Goal: Transaction & Acquisition: Purchase product/service

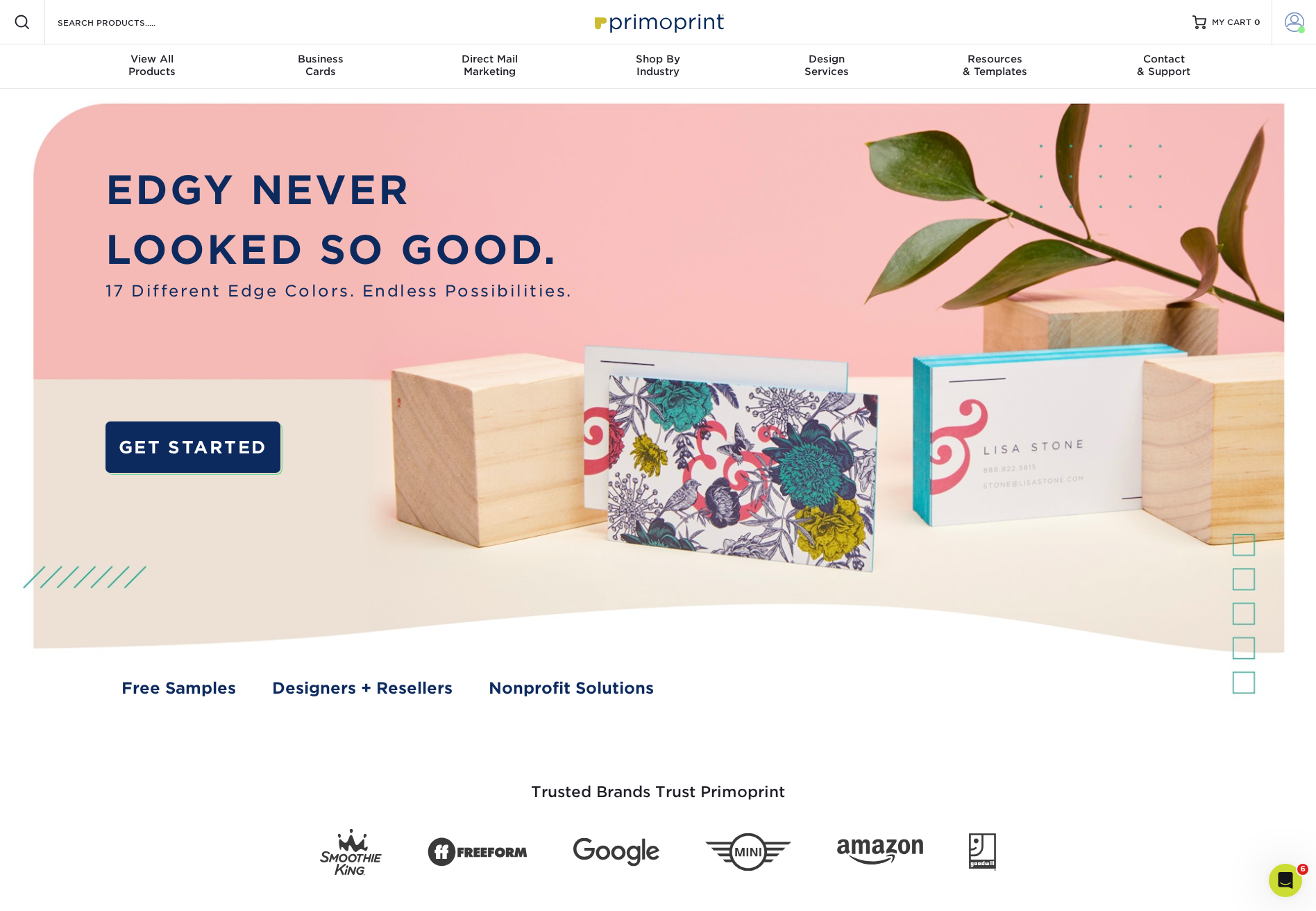
click at [1131, 20] on span at bounding box center [1294, 22] width 19 height 19
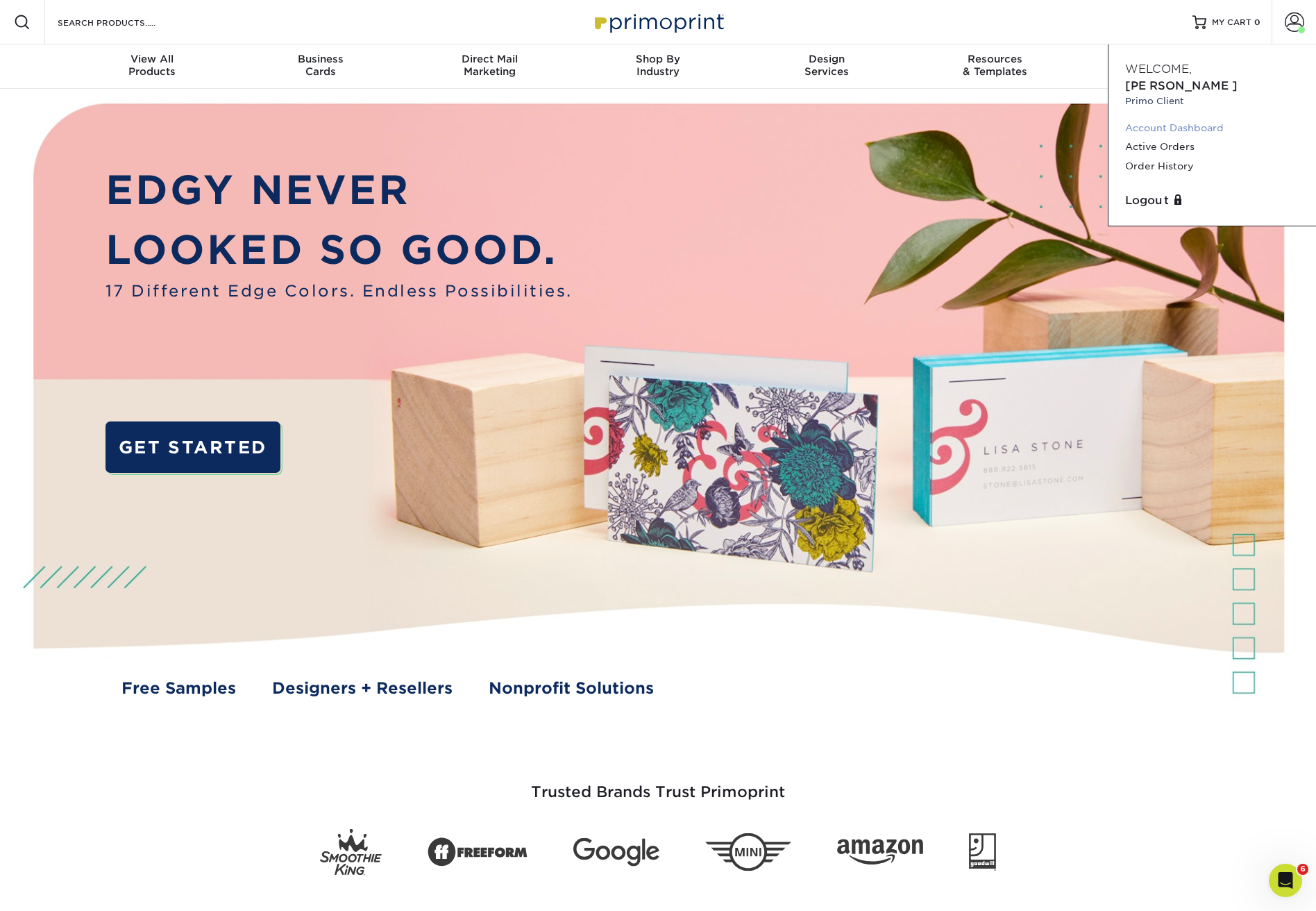
click at [1131, 119] on link "Account Dashboard" at bounding box center [1212, 128] width 174 height 19
click at [1131, 24] on span at bounding box center [1294, 22] width 19 height 19
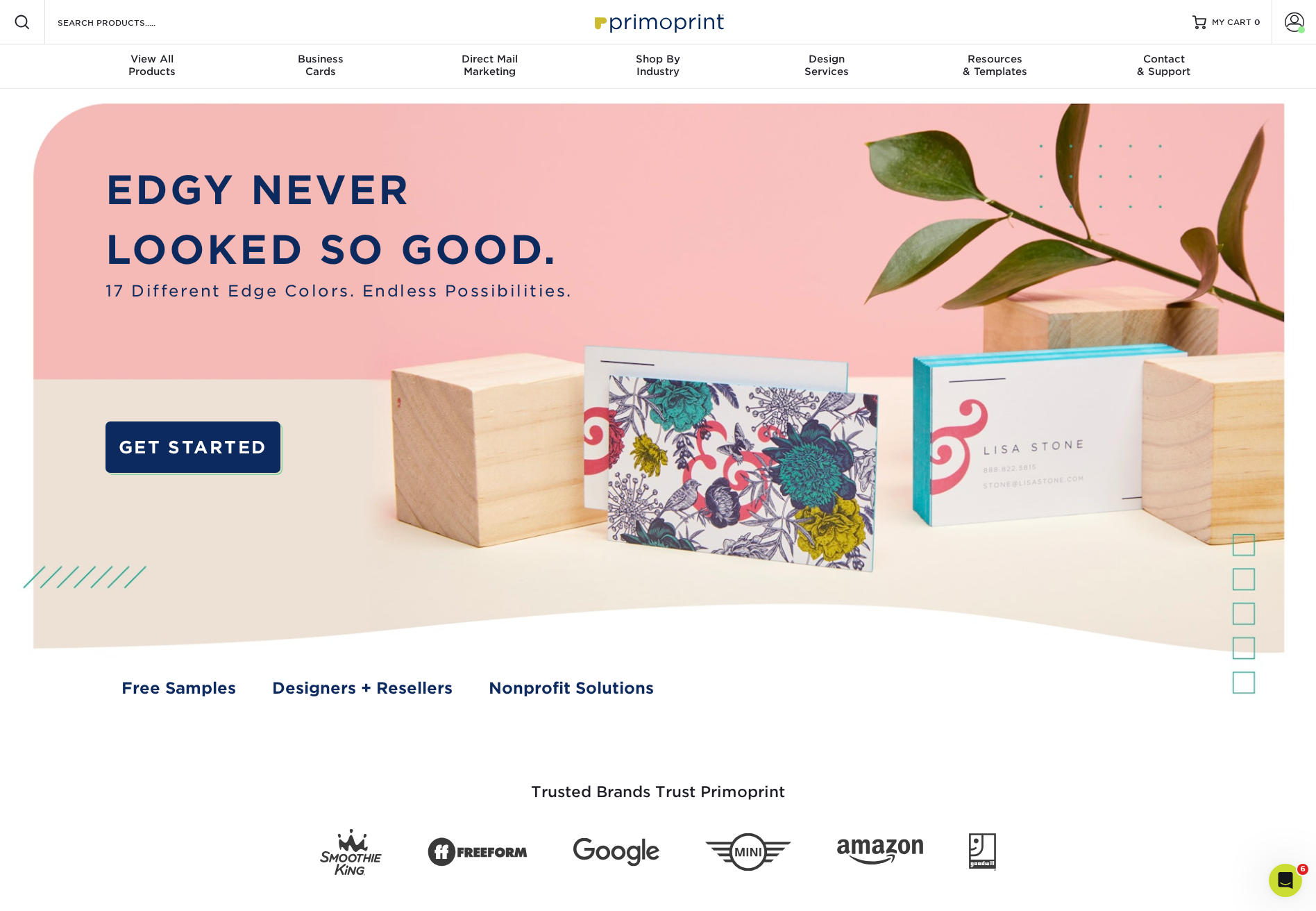
click at [649, 22] on img at bounding box center [658, 22] width 139 height 30
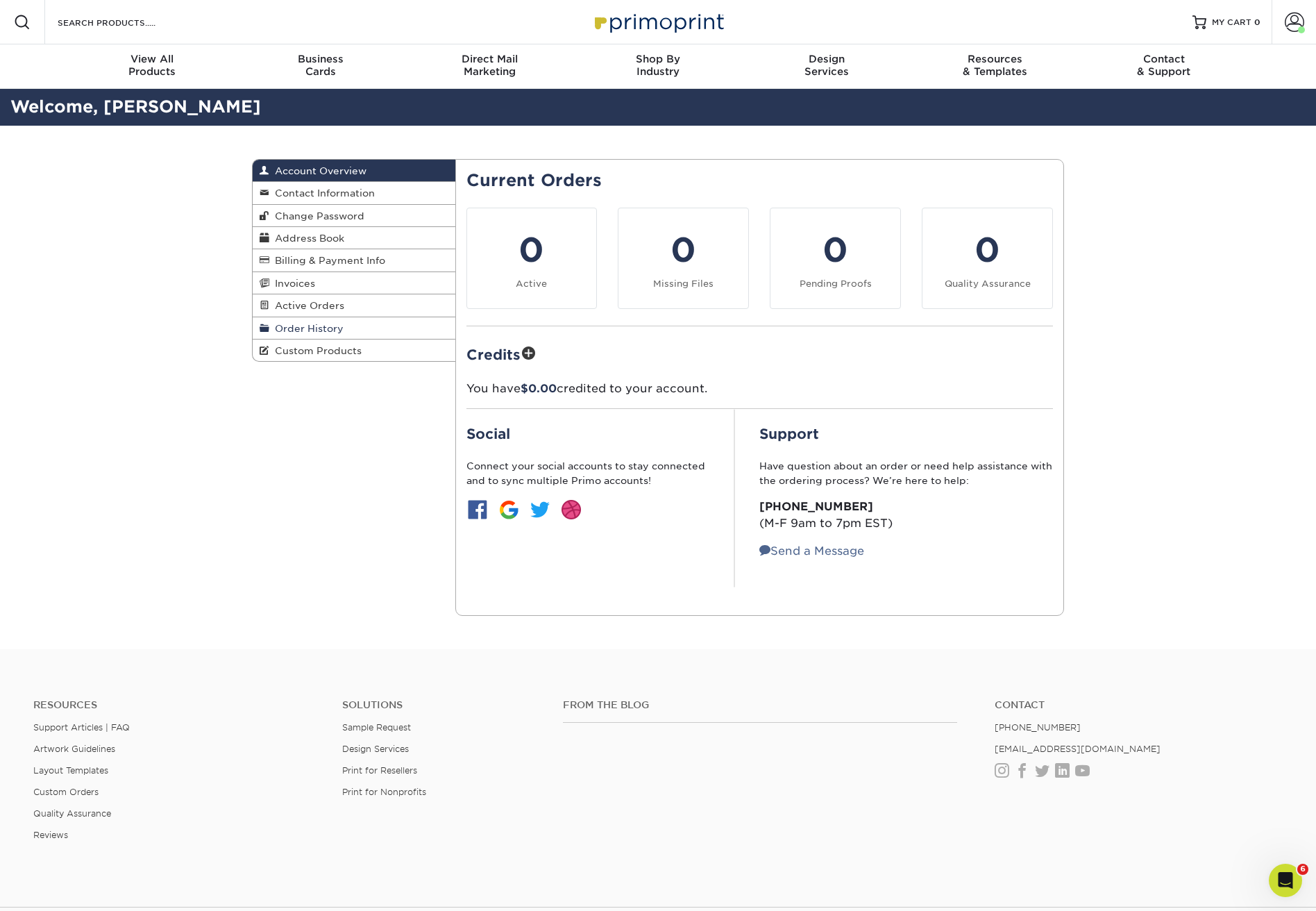
click at [346, 323] on link "Order History" at bounding box center [354, 328] width 203 height 22
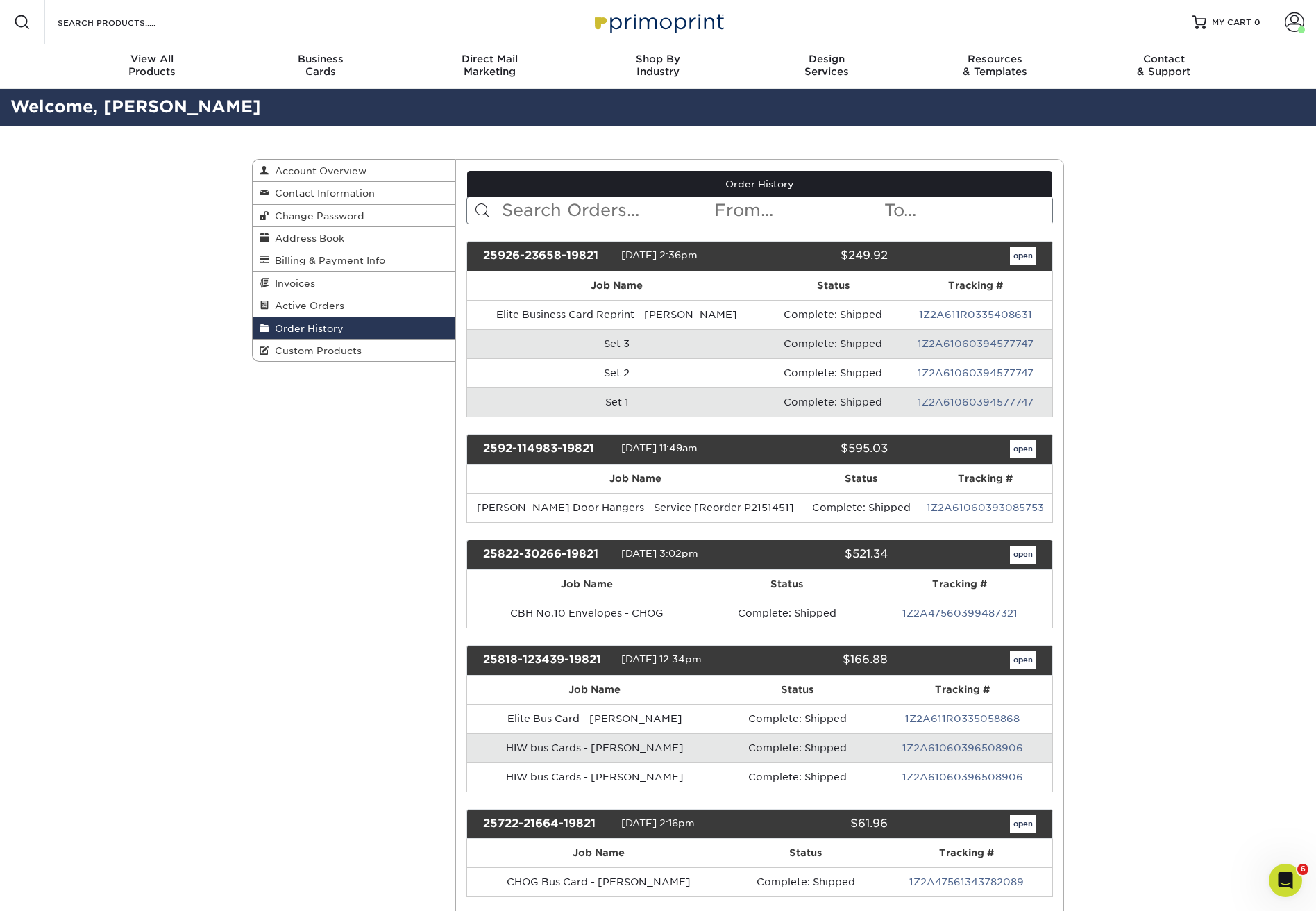
click at [586, 210] on input "text" at bounding box center [607, 210] width 213 height 26
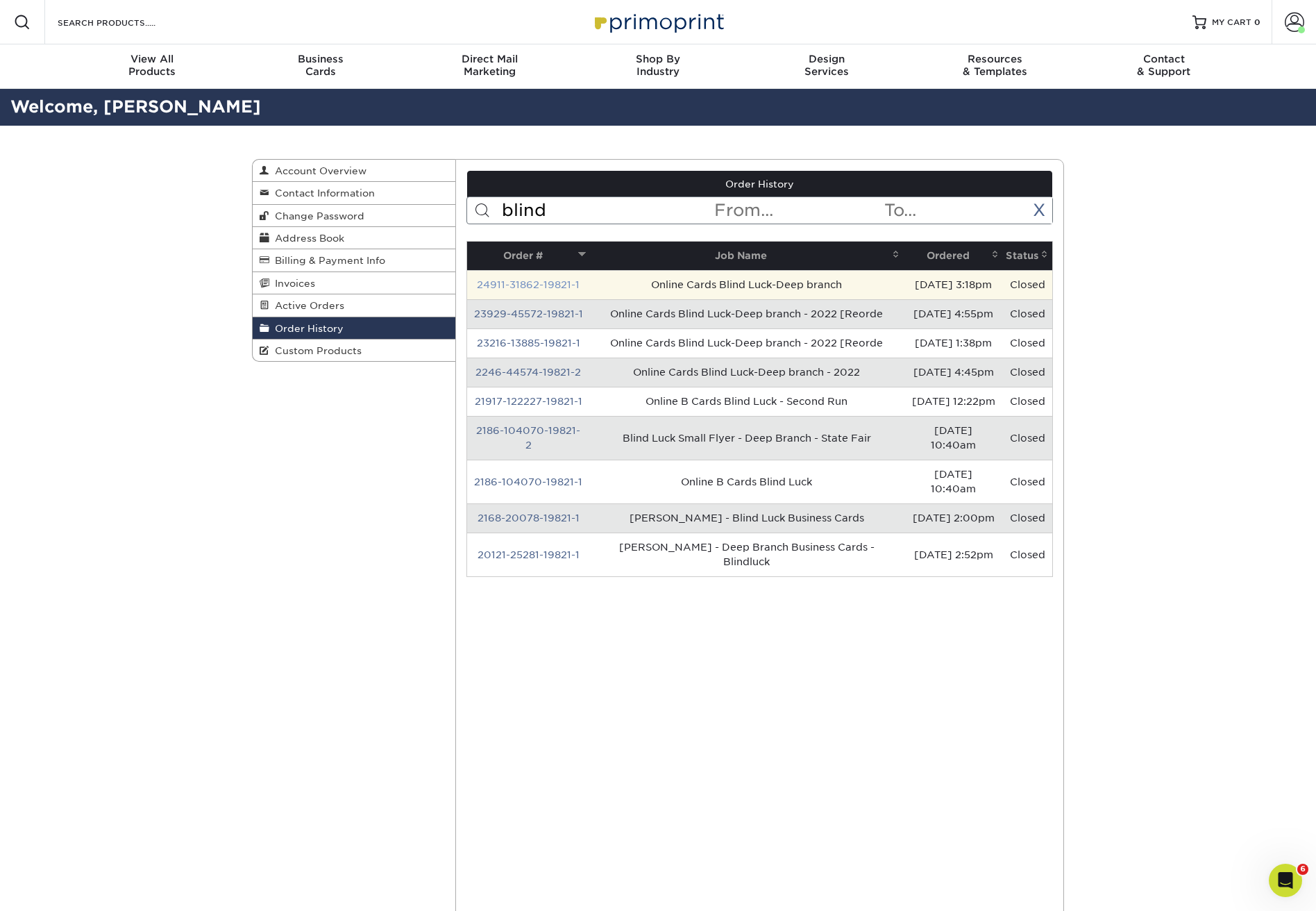
type input "blind"
click at [549, 283] on link "24911-31862-19821-1" at bounding box center [528, 285] width 103 height 11
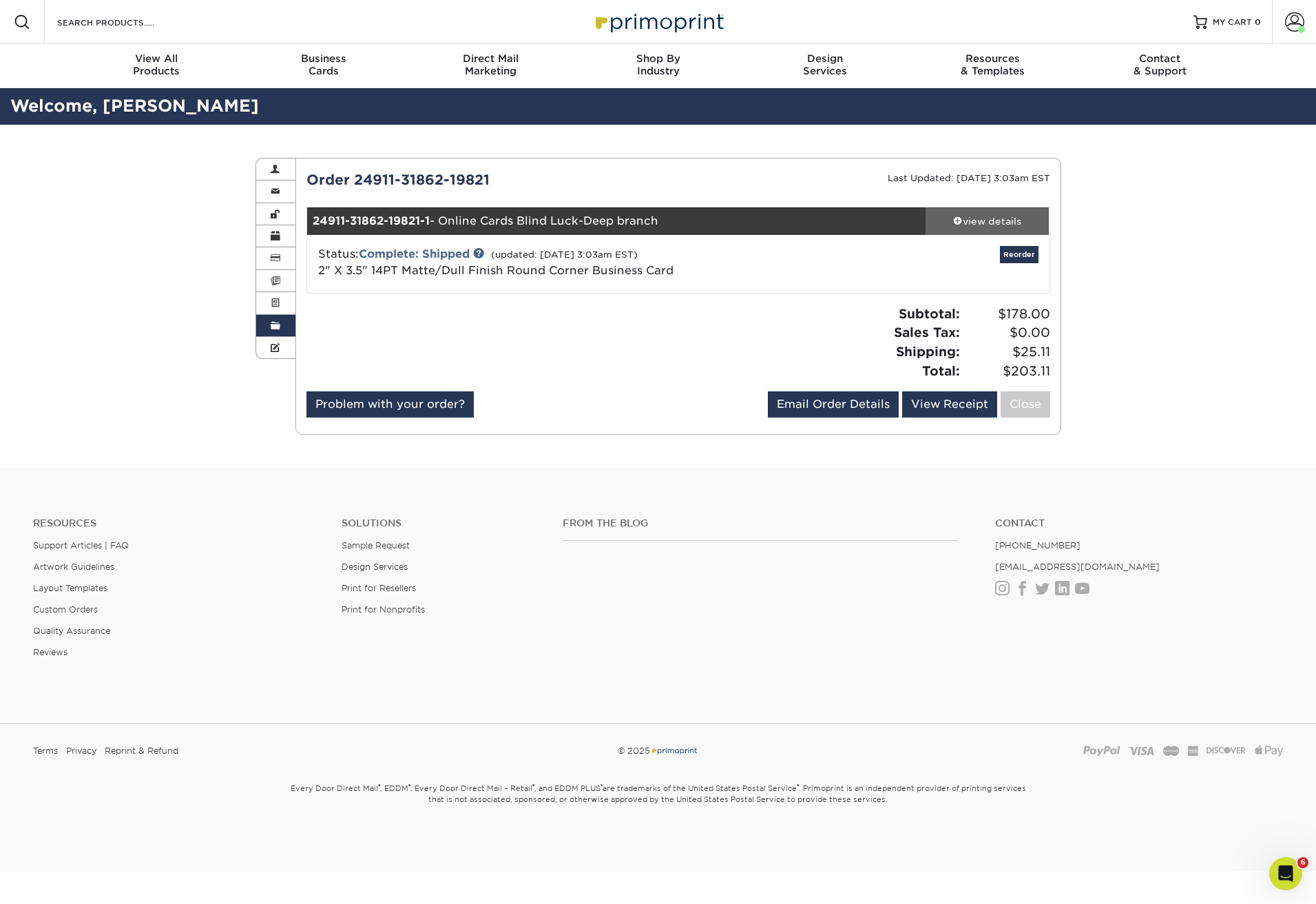
click at [1009, 222] on div "view details" at bounding box center [988, 221] width 124 height 14
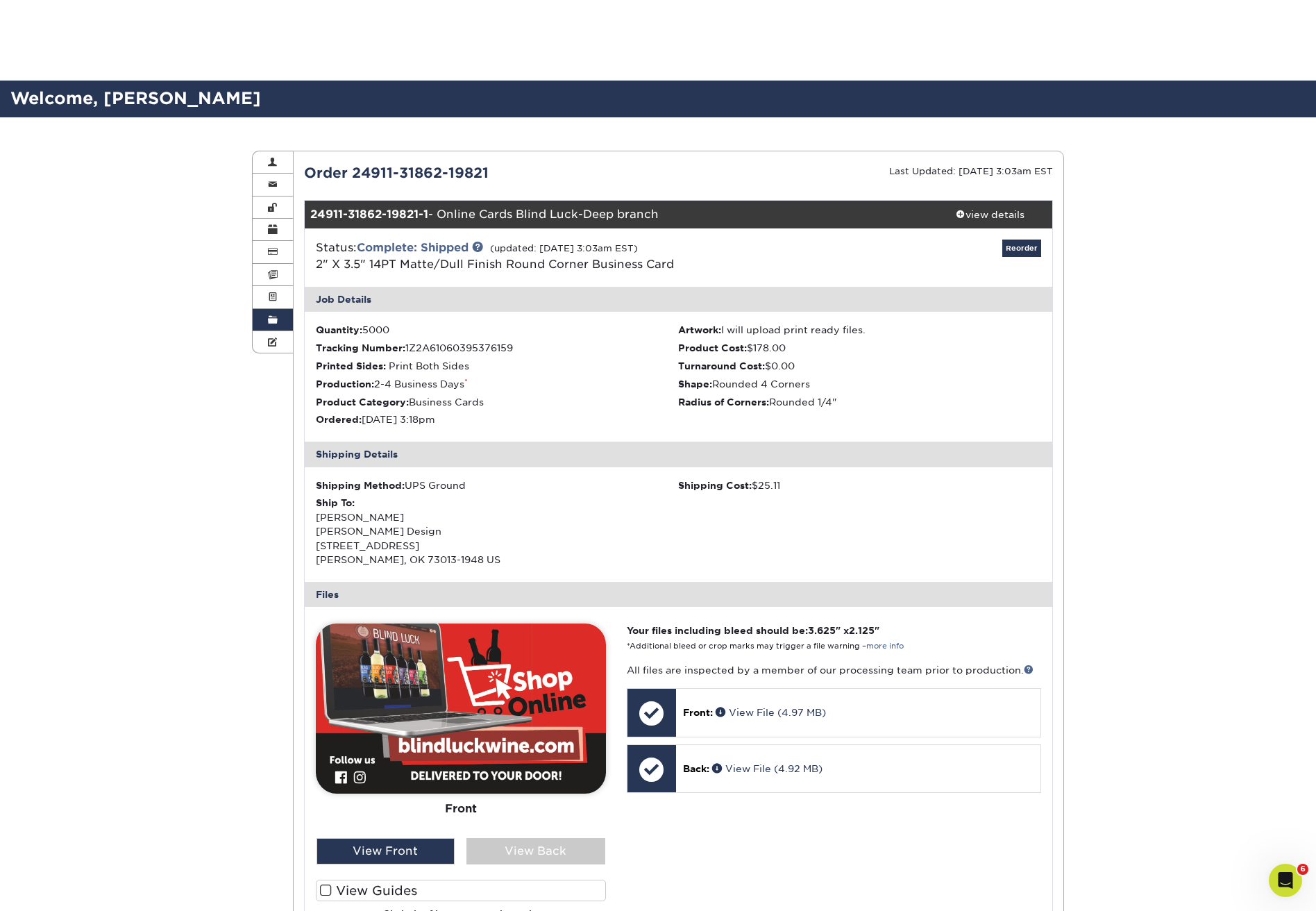
scroll to position [335, 0]
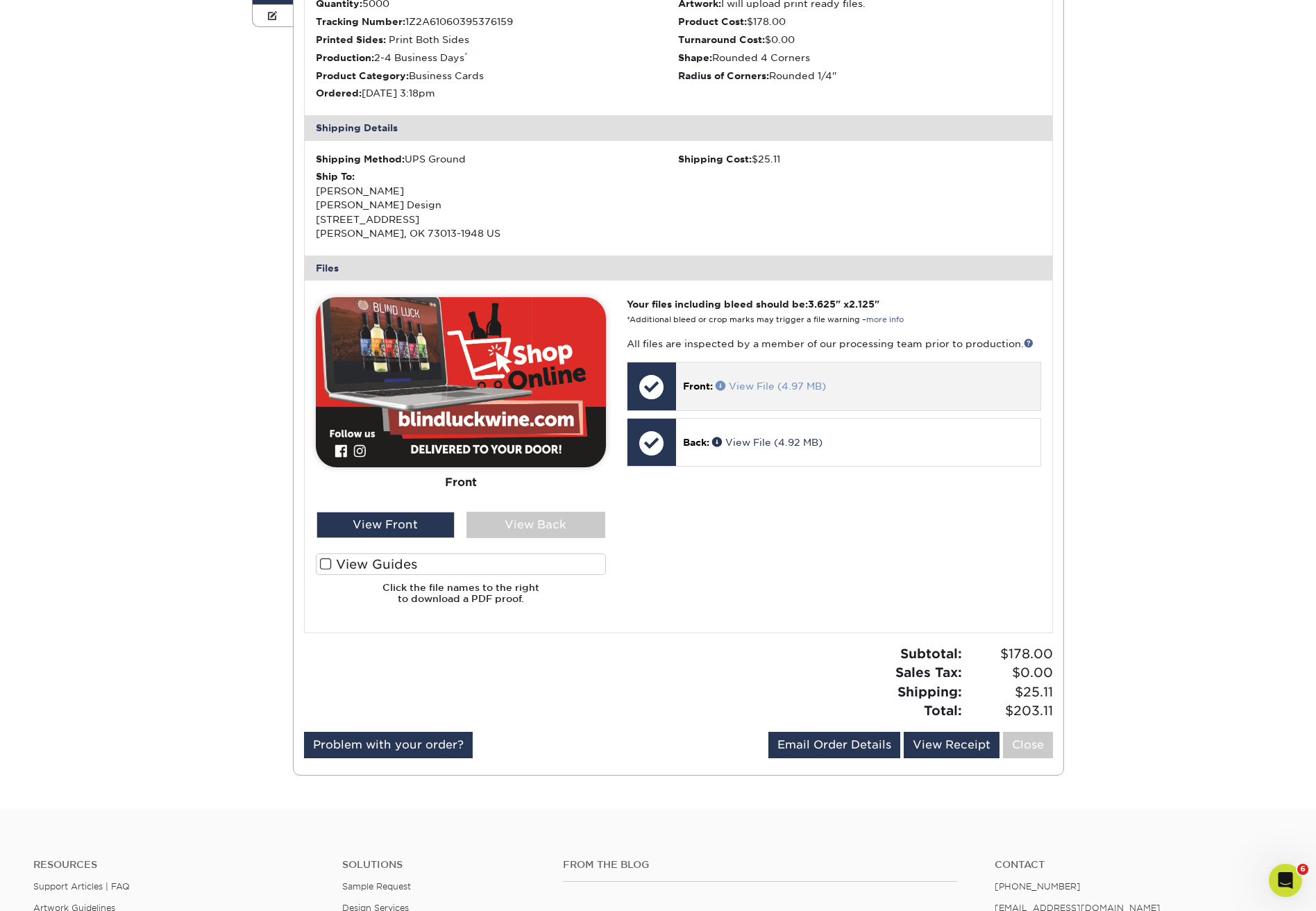
click at [767, 382] on link "View File (4.97 MB)" at bounding box center [771, 386] width 110 height 11
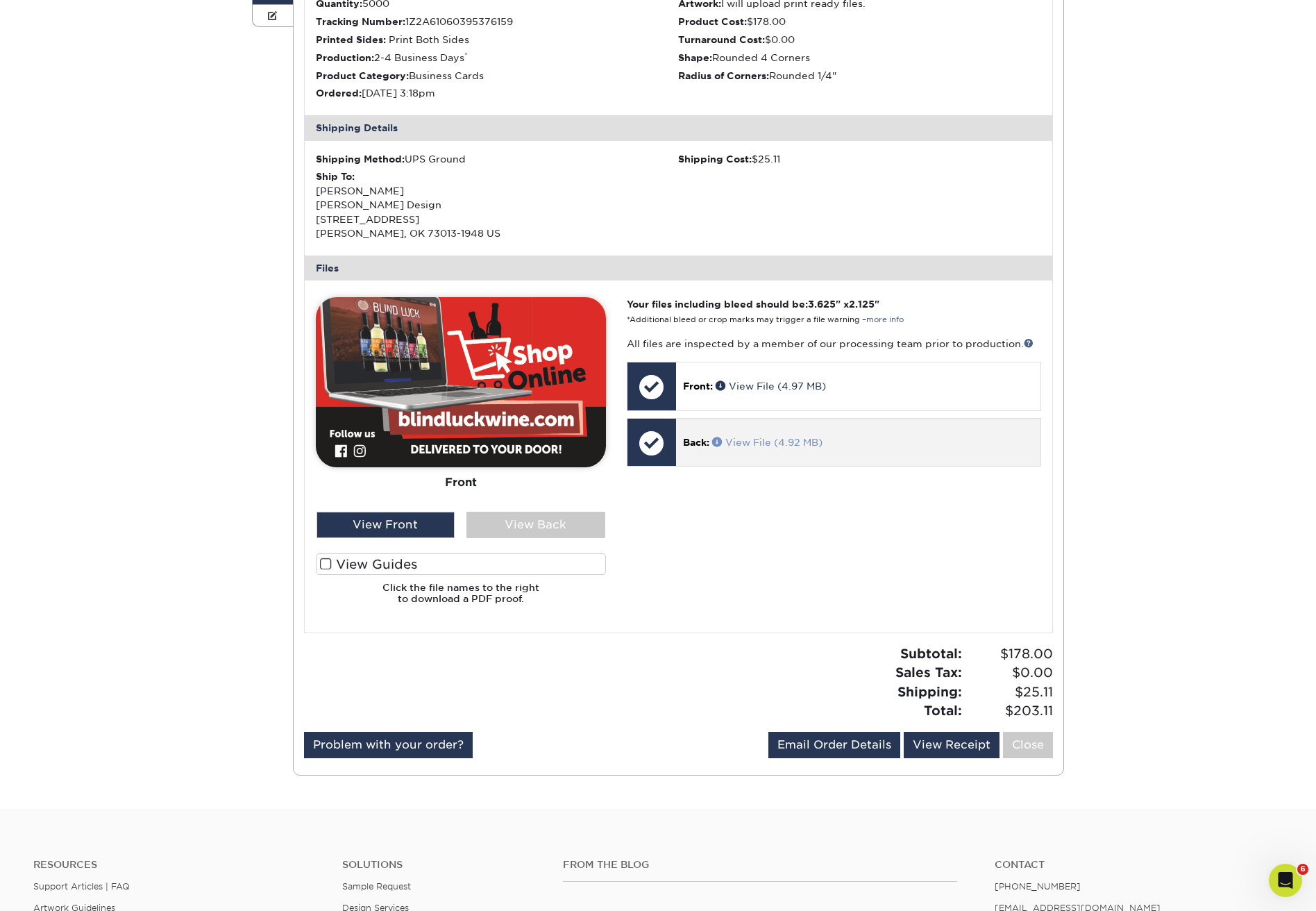
click at [760, 437] on link "View File (4.92 MB)" at bounding box center [767, 442] width 110 height 11
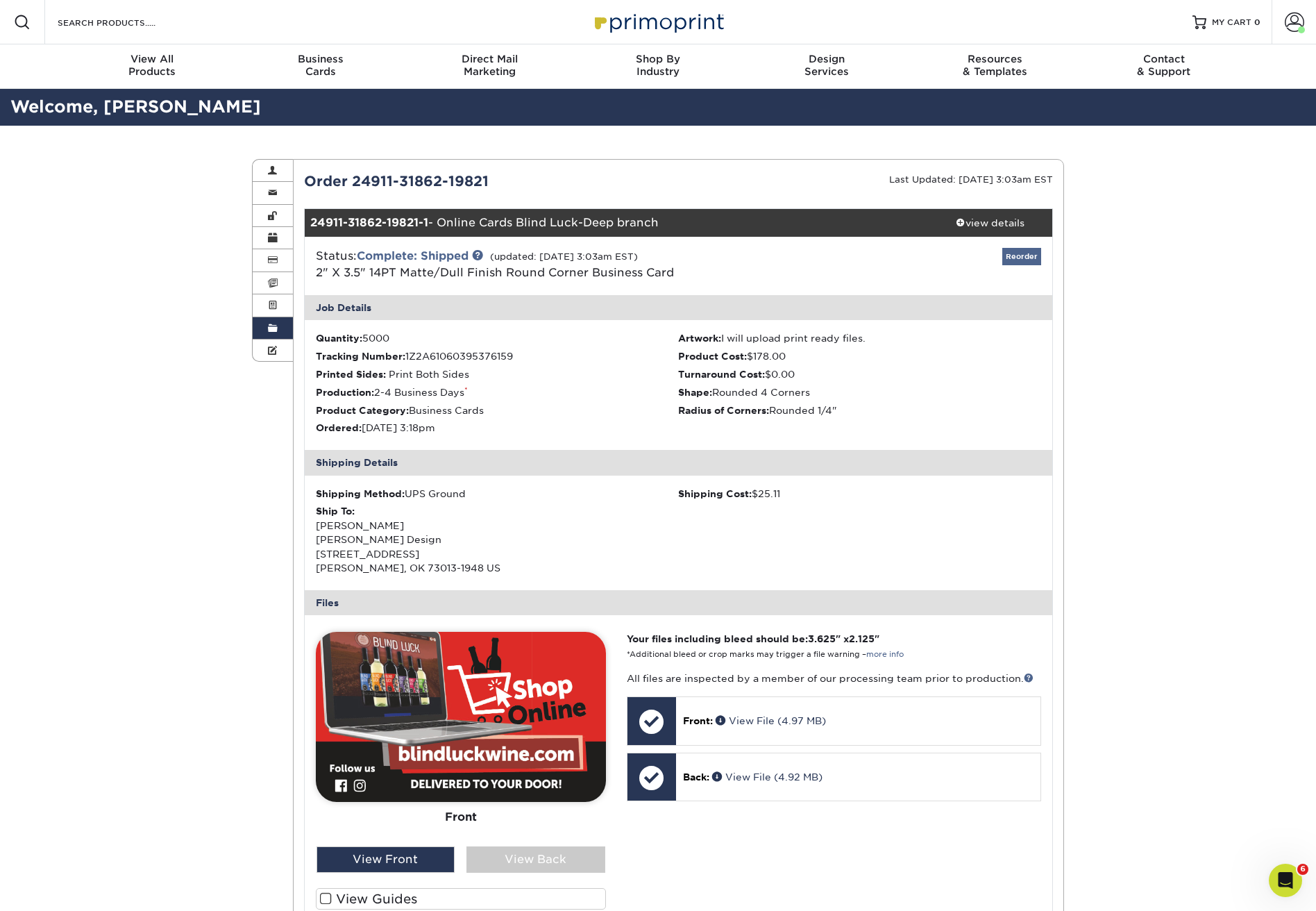
click at [1032, 261] on link "Reorder" at bounding box center [1022, 256] width 39 height 17
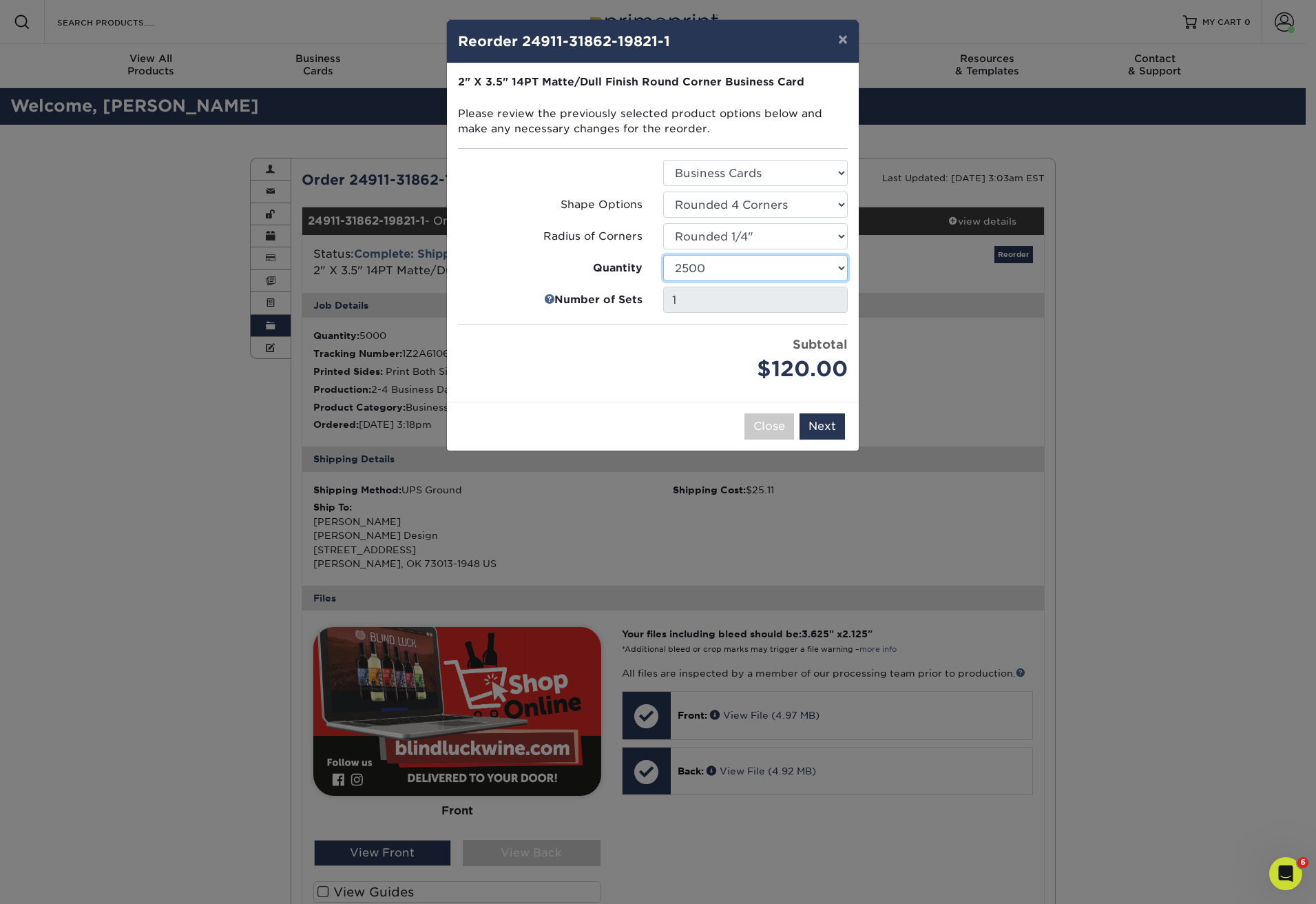
click at [703, 267] on select "100 250 500 1000 2500 5000 10000 15000 20000 25000" at bounding box center [756, 268] width 185 height 26
select select "02d8d163-ee8f-41cc-acce-9863ad0deb38"
click at [783, 418] on button "Close" at bounding box center [770, 427] width 50 height 26
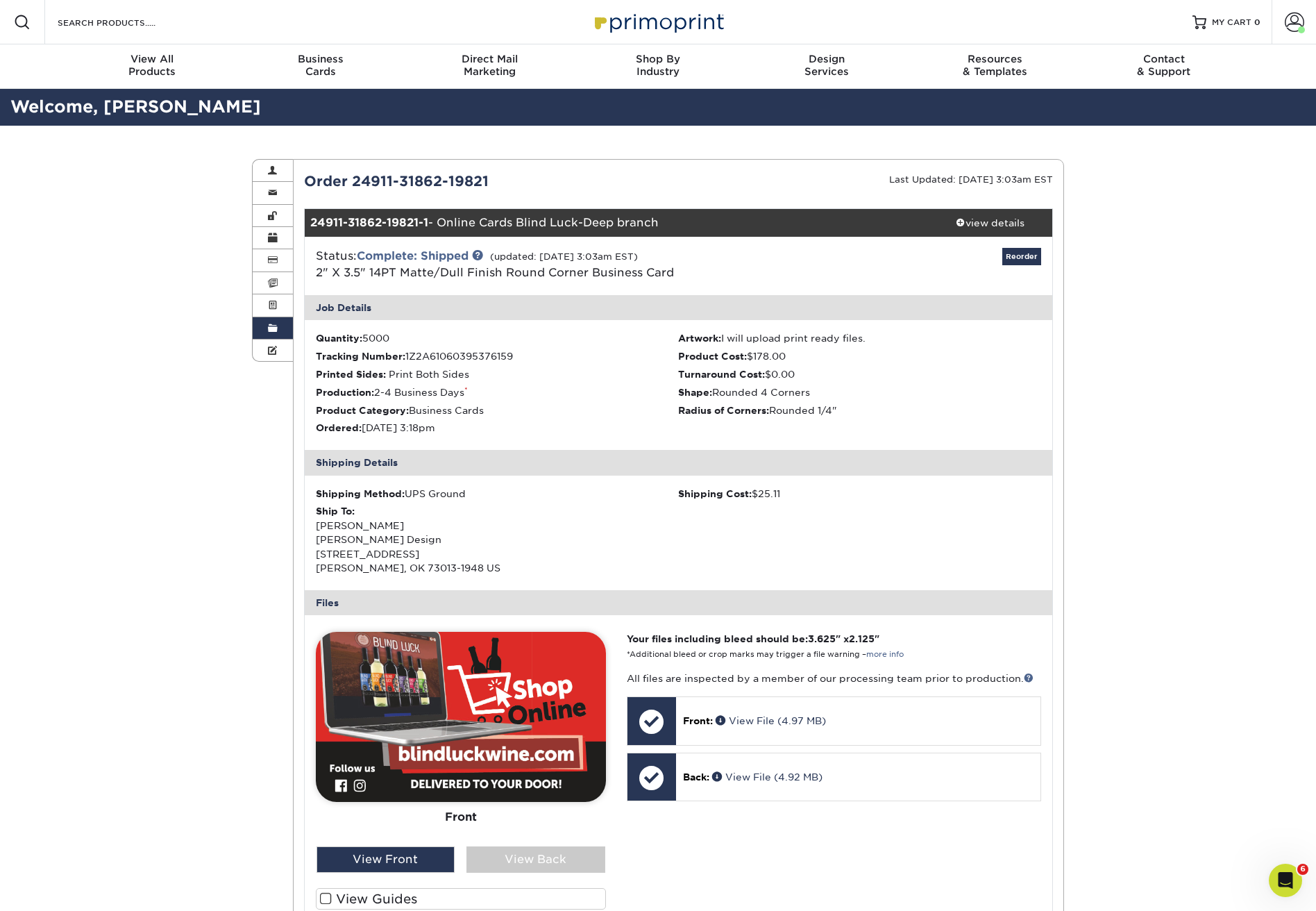
drag, startPoint x: 1135, startPoint y: 410, endPoint x: 1110, endPoint y: 401, distance: 26.6
click at [1135, 410] on div "Order History Account Overview Contact Information Change Password Address Book…" at bounding box center [658, 634] width 1316 height 1017
click at [264, 324] on link "Order History" at bounding box center [273, 328] width 40 height 22
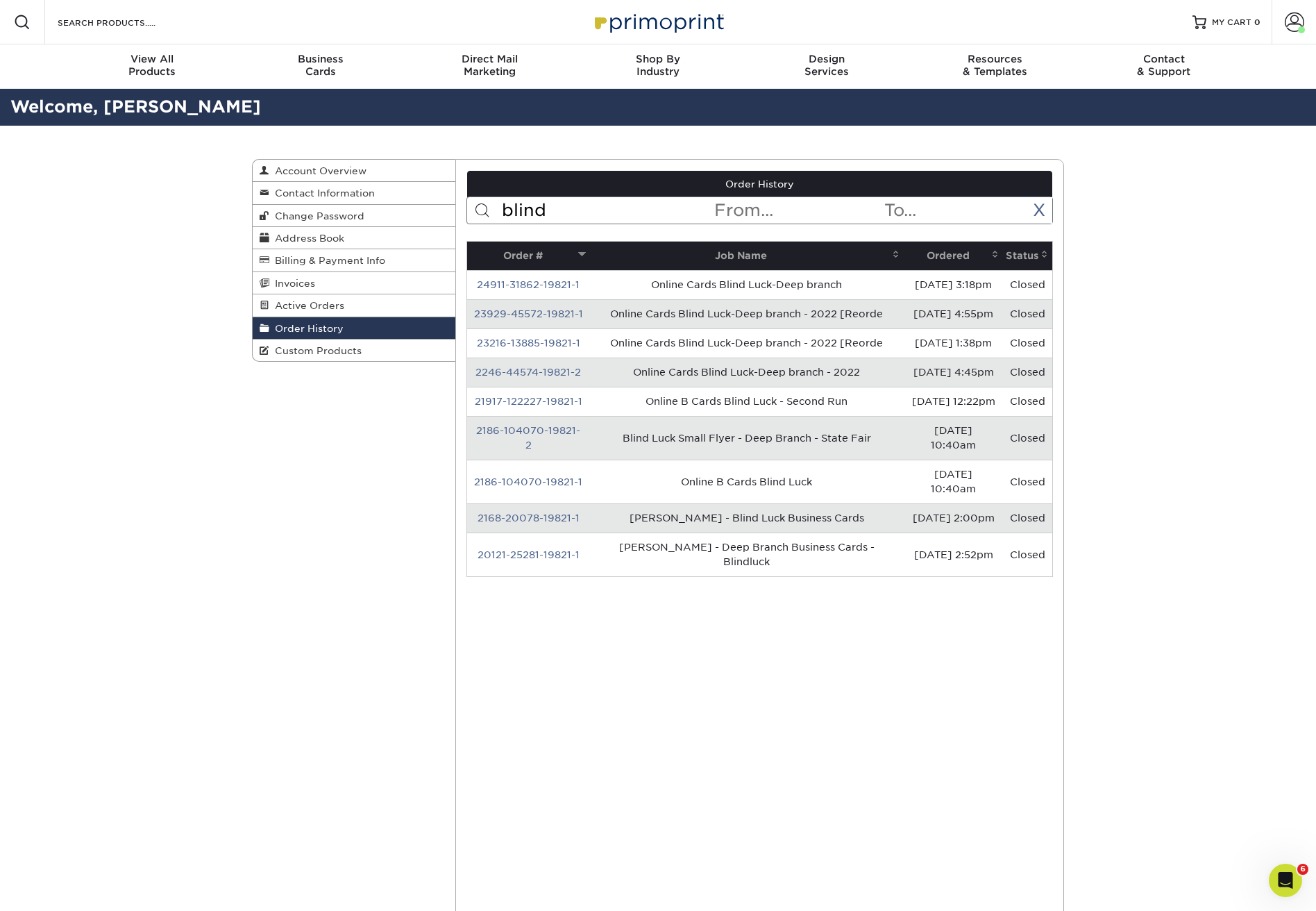
drag, startPoint x: 549, startPoint y: 197, endPoint x: 480, endPoint y: 160, distance: 78.3
click at [480, 160] on div "Current Orders 0 Active 0 Missing Files" at bounding box center [760, 615] width 610 height 913
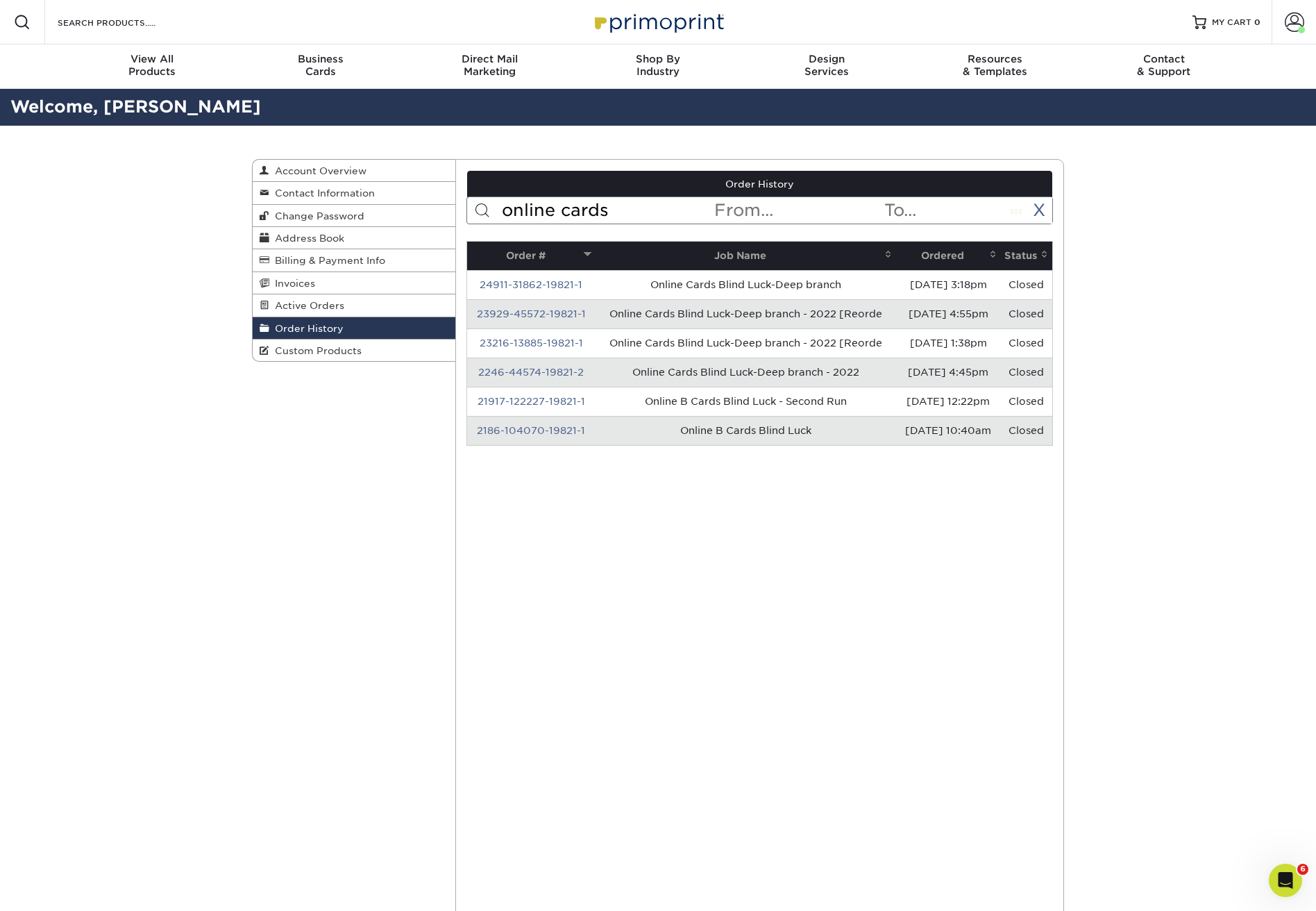
type input "online cards"
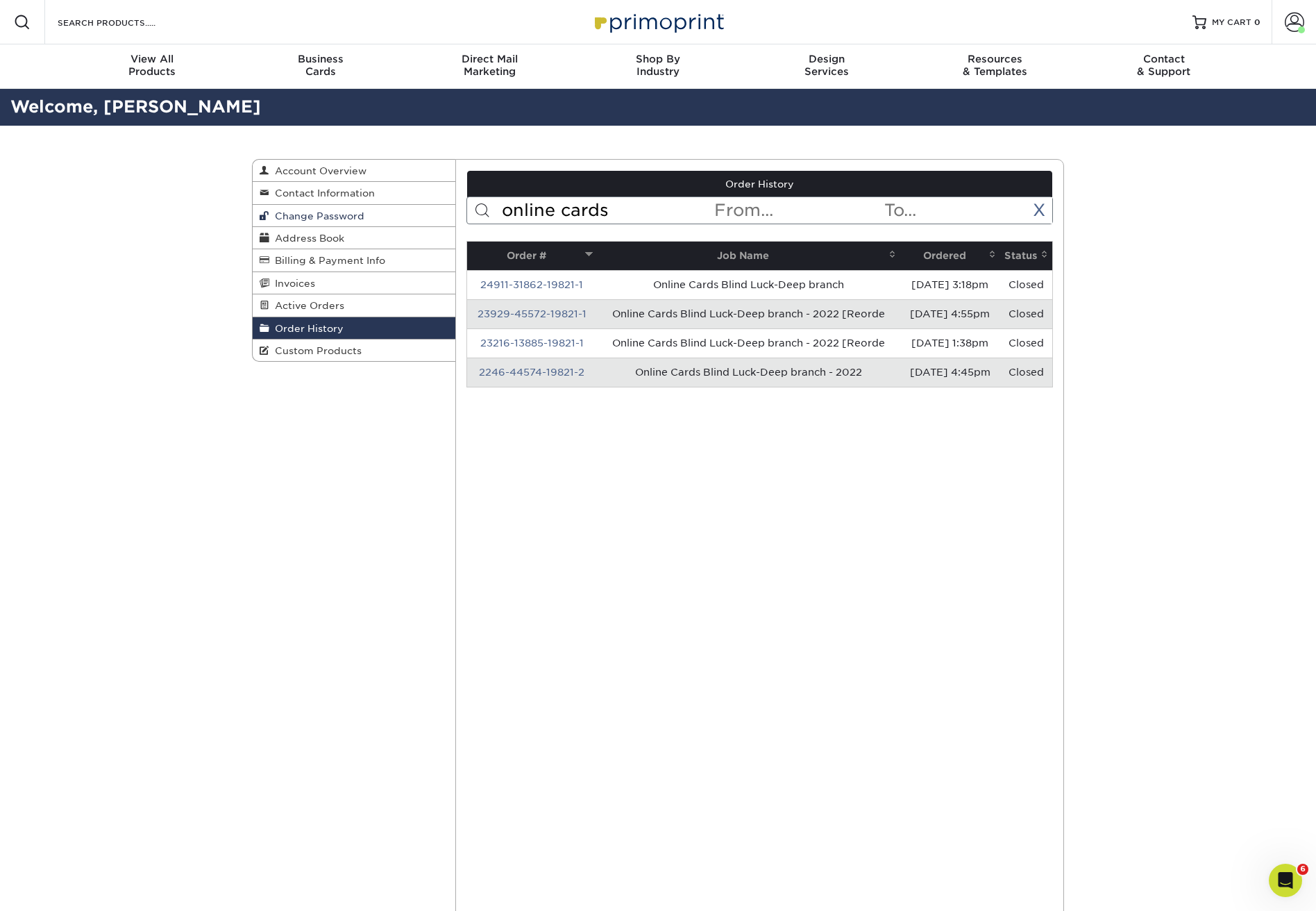
drag, startPoint x: 631, startPoint y: 216, endPoint x: 426, endPoint y: 205, distance: 205.3
click at [426, 159] on div "Order History Account Overview Contact Information Change Password Address Book…" at bounding box center [658, 159] width 813 height 0
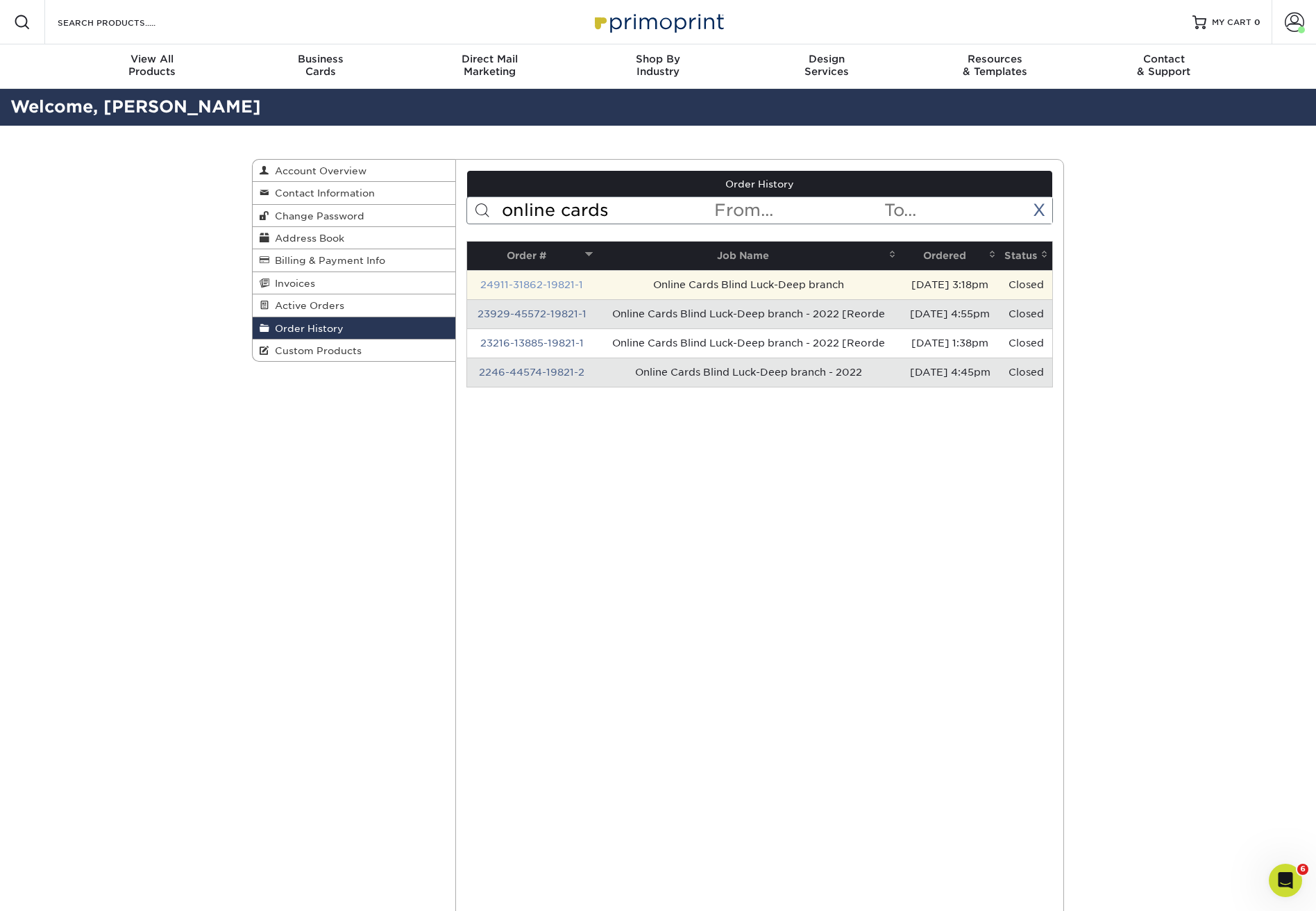
click at [535, 279] on link "24911-31862-19821-1" at bounding box center [532, 285] width 103 height 11
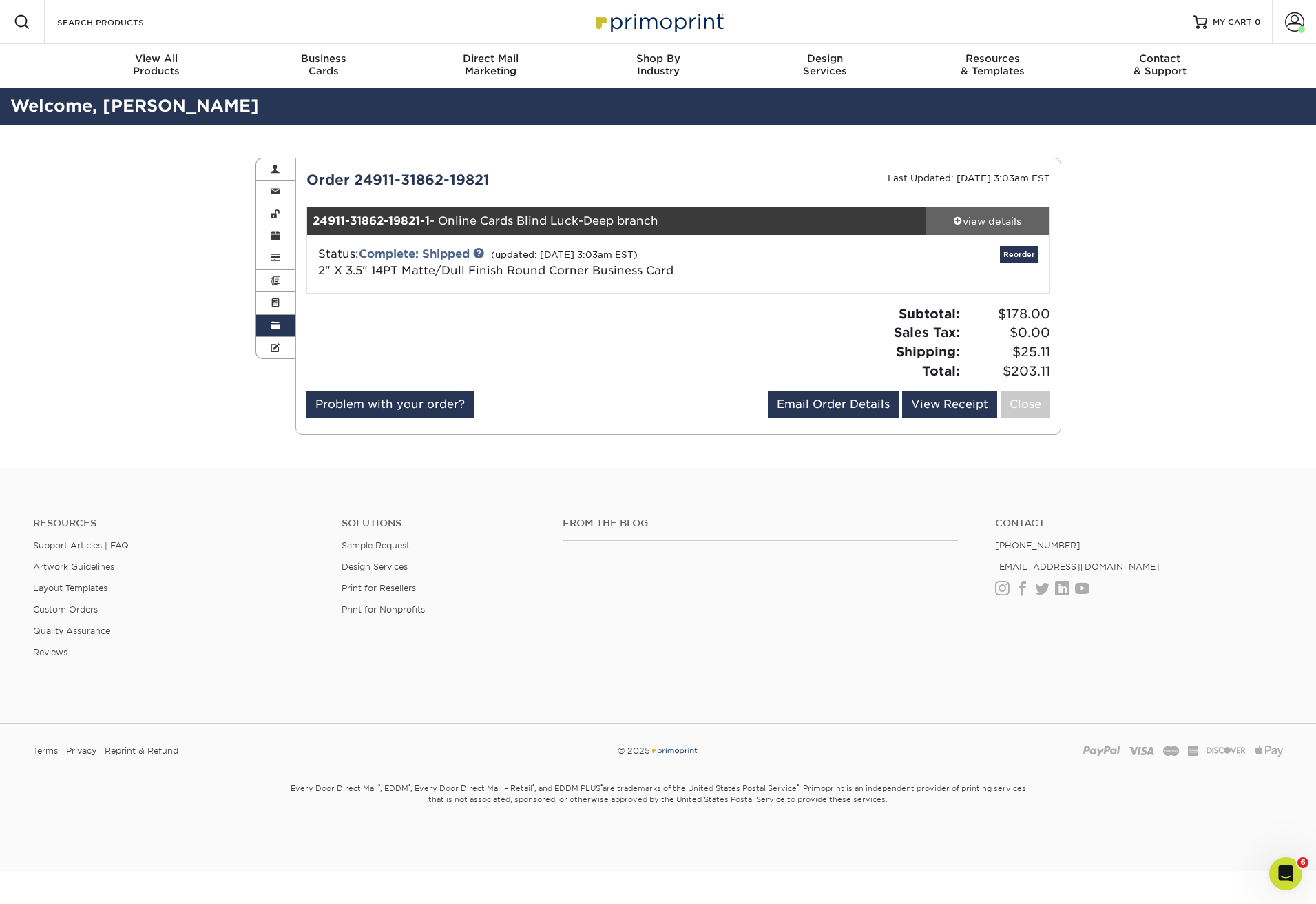
click at [984, 216] on div "view details" at bounding box center [988, 221] width 124 height 14
